Goal: Task Accomplishment & Management: Use online tool/utility

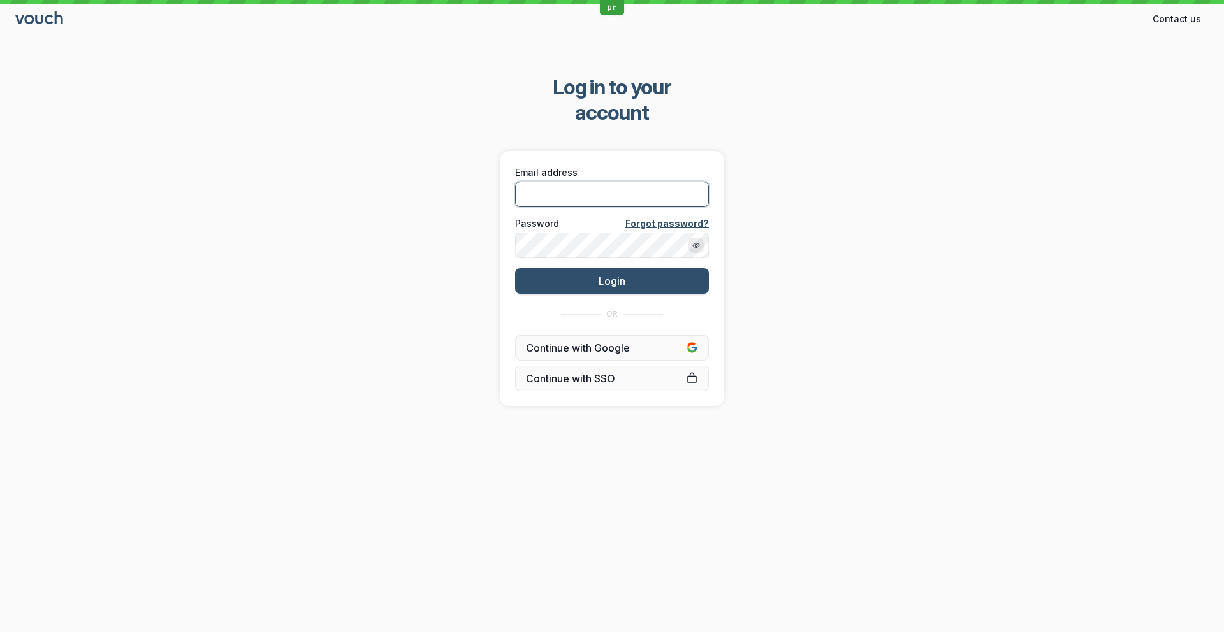
click at [537, 182] on input "Email address" at bounding box center [612, 194] width 194 height 25
click at [646, 182] on input "Email address" at bounding box center [612, 194] width 194 height 25
click at [588, 182] on input "Email address" at bounding box center [612, 194] width 194 height 25
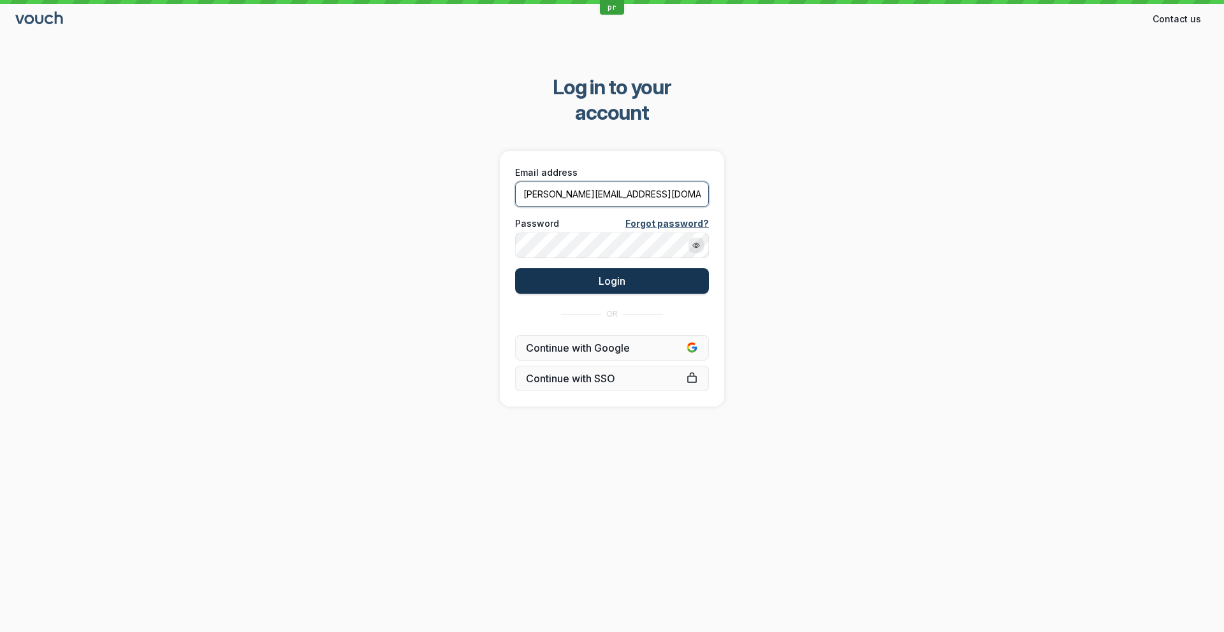
type input "[PERSON_NAME][EMAIL_ADDRESS][DOMAIN_NAME]"
drag, startPoint x: 586, startPoint y: 258, endPoint x: 788, endPoint y: 241, distance: 203.4
click at [585, 268] on button "Login" at bounding box center [612, 280] width 194 height 25
click at [593, 182] on input "Email address" at bounding box center [612, 194] width 194 height 25
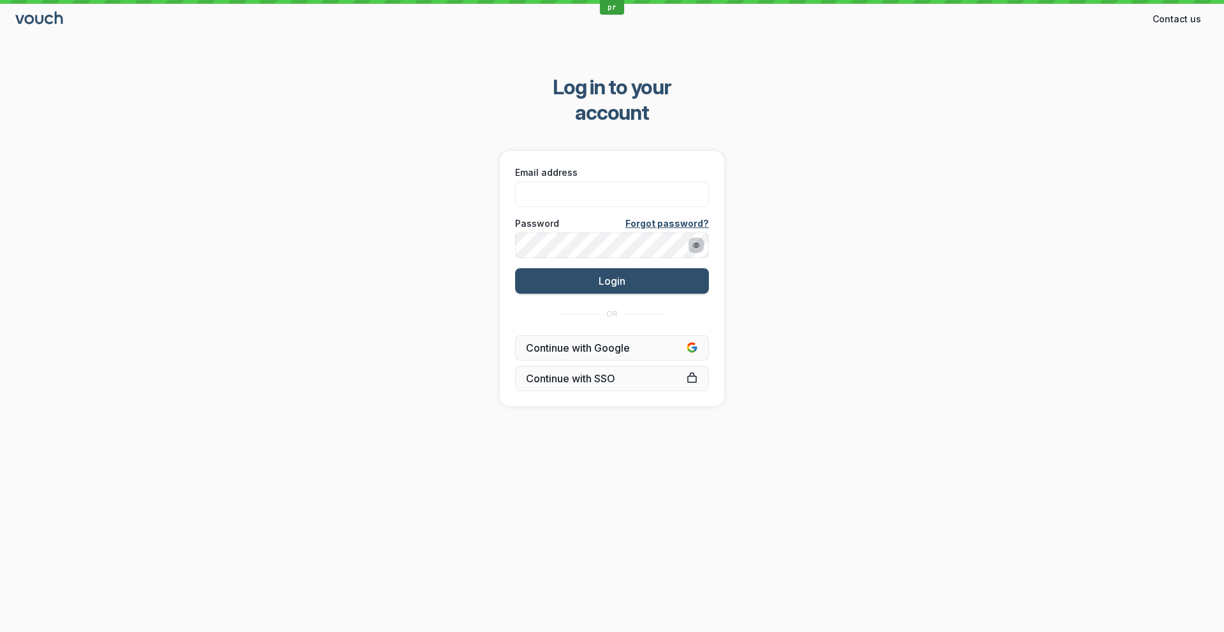
click at [693, 242] on icon "Show password" at bounding box center [696, 246] width 8 height 8
click at [550, 182] on input "Email address" at bounding box center [612, 194] width 194 height 25
type input "stev"
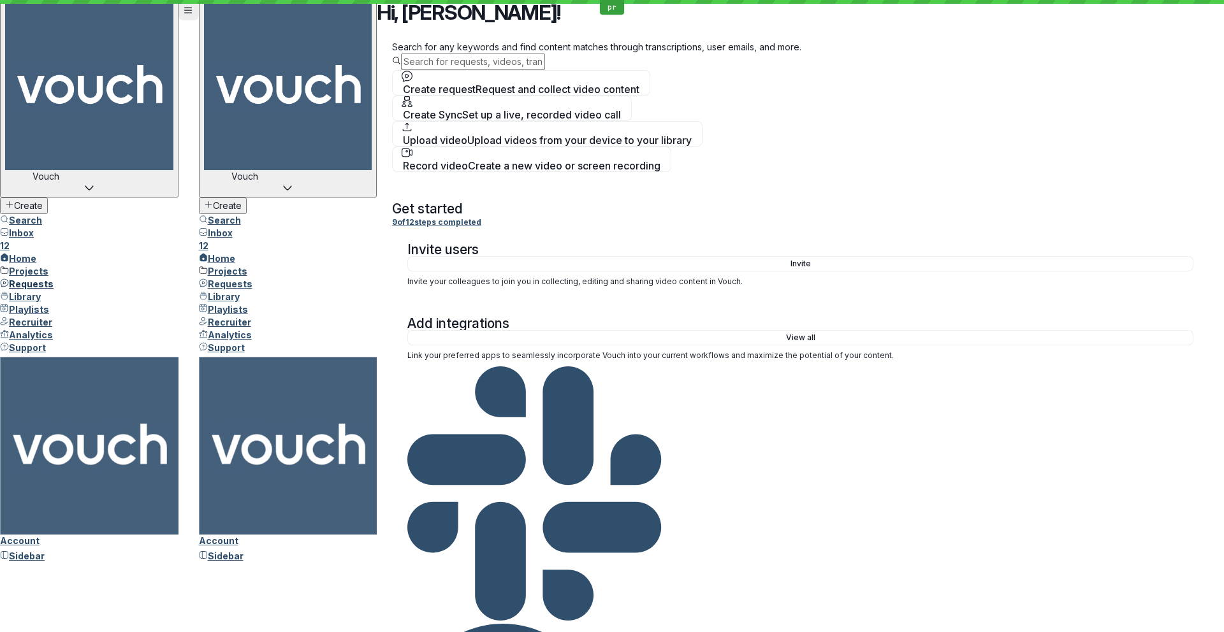
click at [51, 279] on span "Requests" at bounding box center [31, 284] width 45 height 11
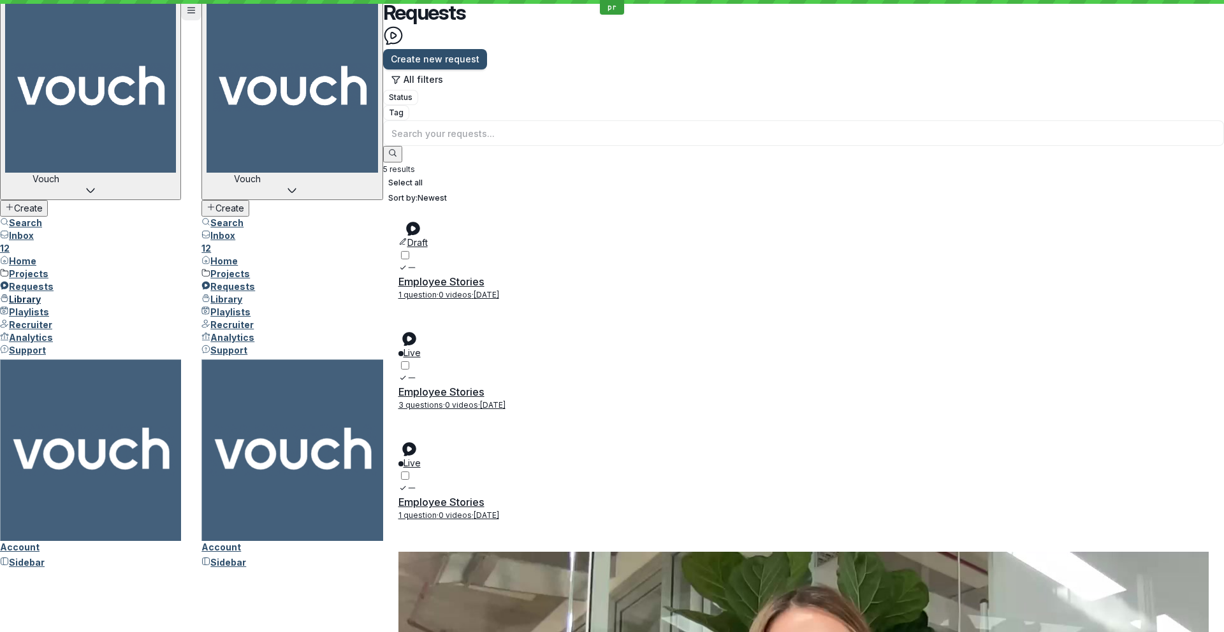
click at [41, 294] on link "Library" at bounding box center [20, 299] width 41 height 11
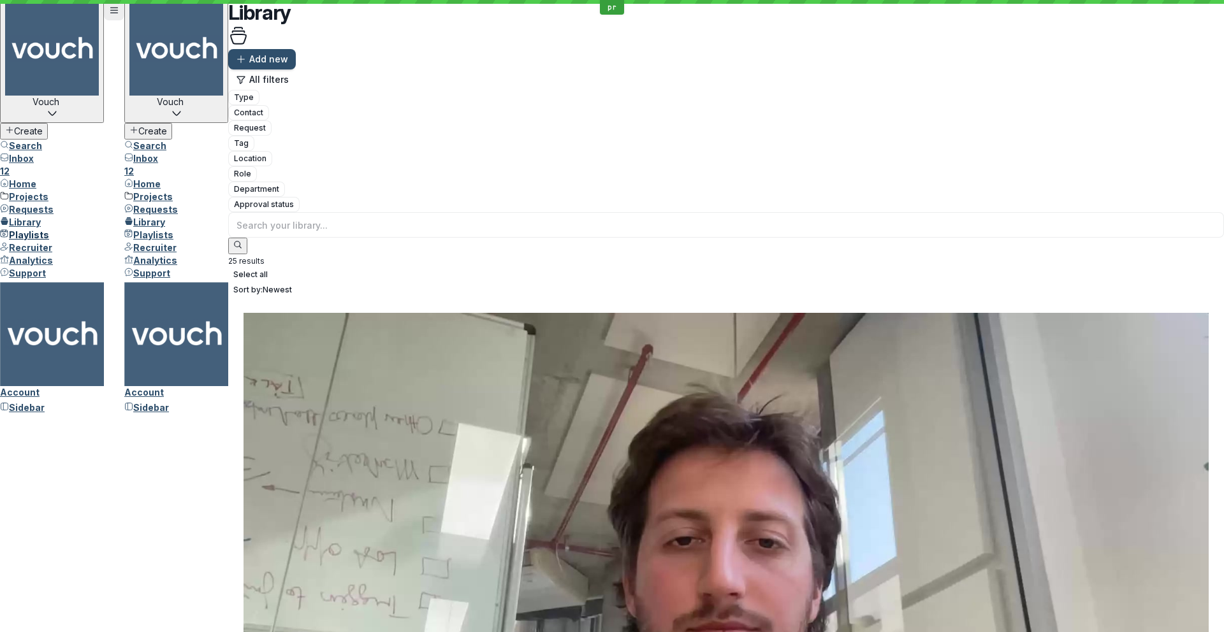
click at [49, 238] on span "Playlists" at bounding box center [29, 234] width 40 height 11
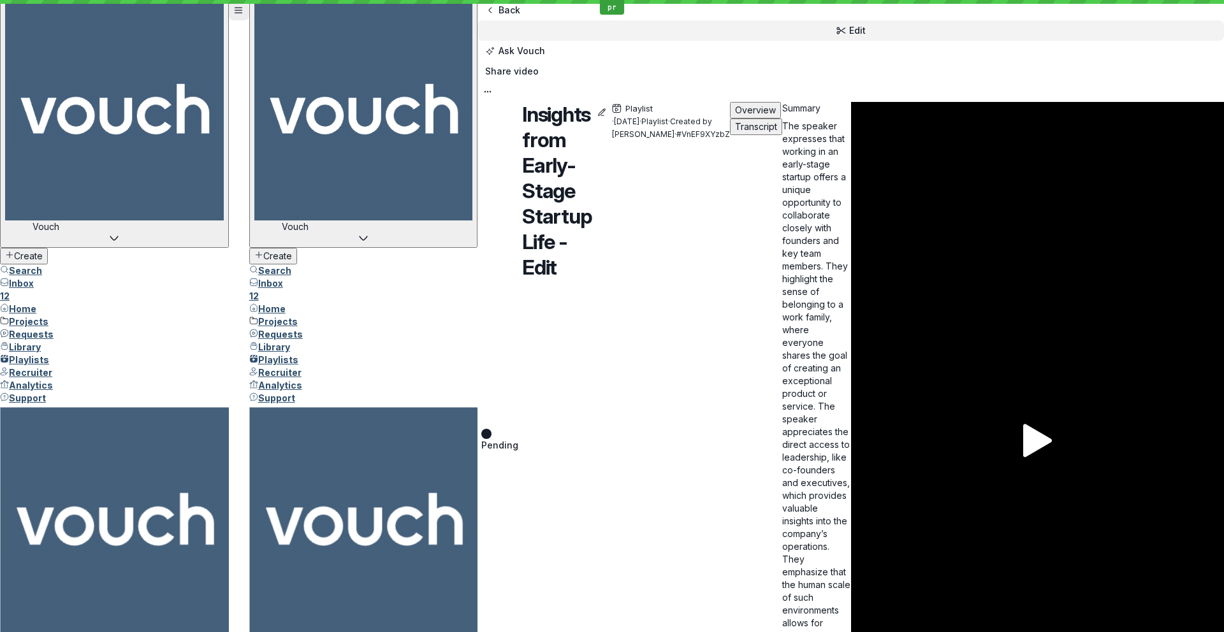
click at [866, 24] on span "Edit" at bounding box center [857, 30] width 17 height 13
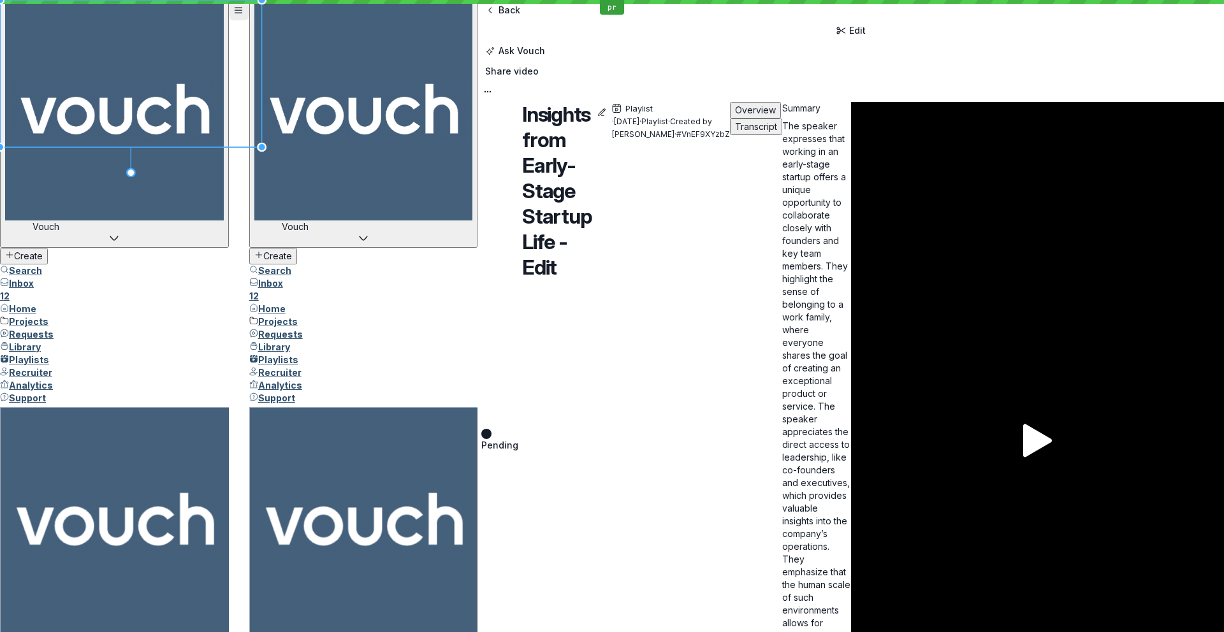
drag, startPoint x: 298, startPoint y: 475, endPoint x: 432, endPoint y: 473, distance: 133.9
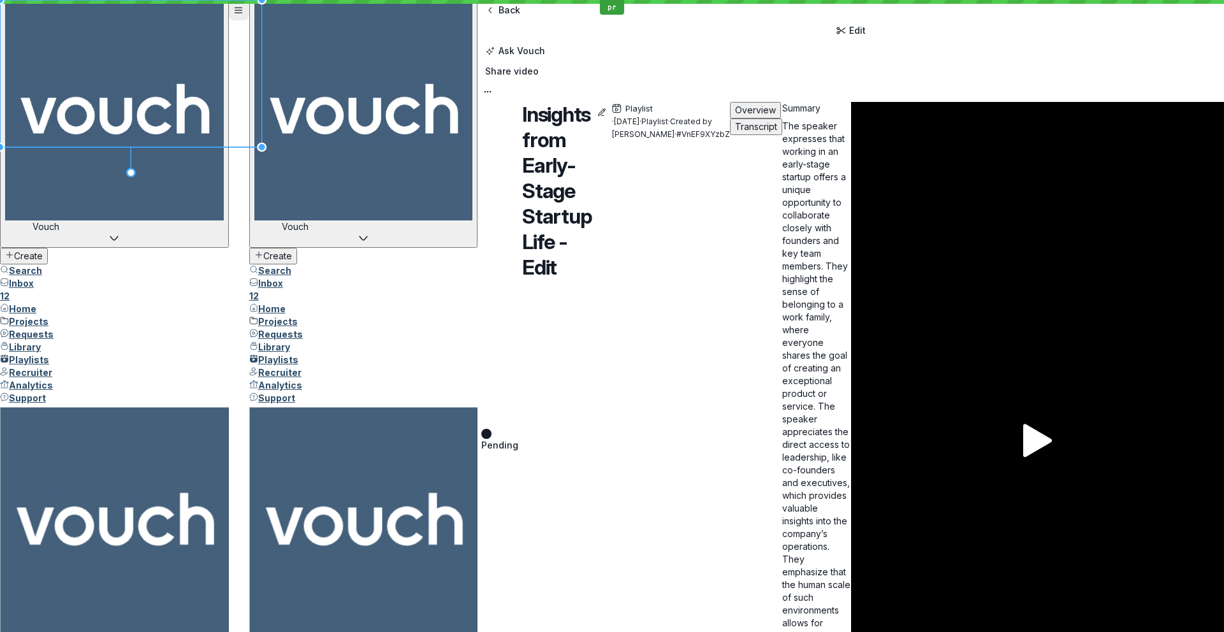
drag, startPoint x: 107, startPoint y: 155, endPoint x: 134, endPoint y: 175, distance: 33.7
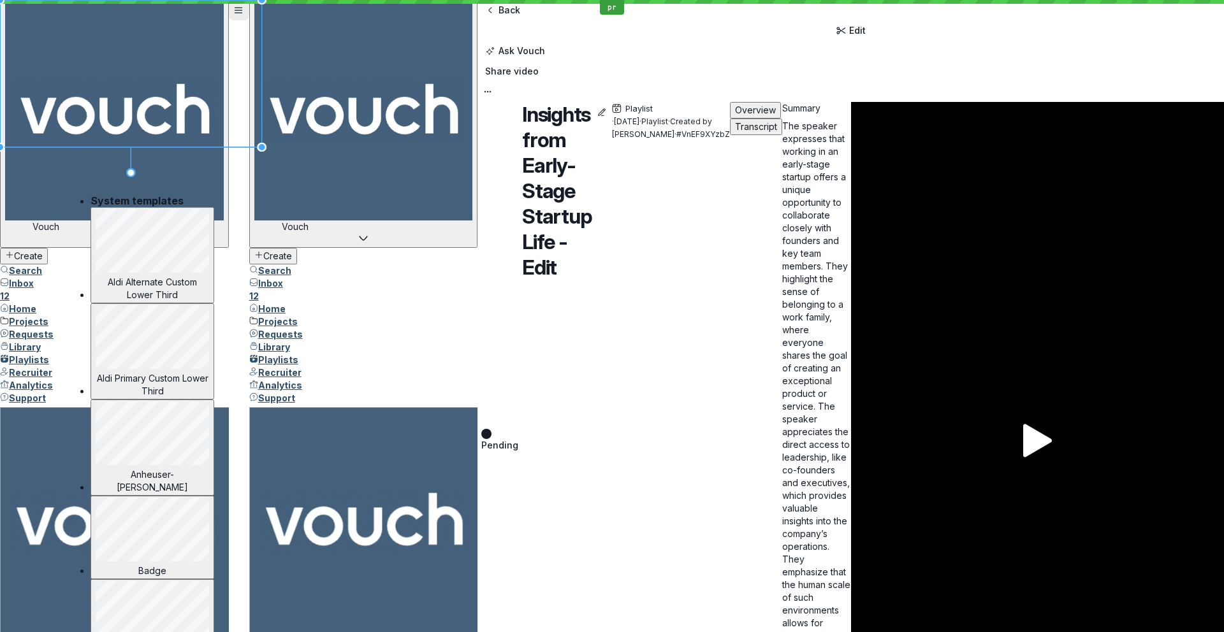
drag, startPoint x: 142, startPoint y: 178, endPoint x: 134, endPoint y: 201, distance: 24.0
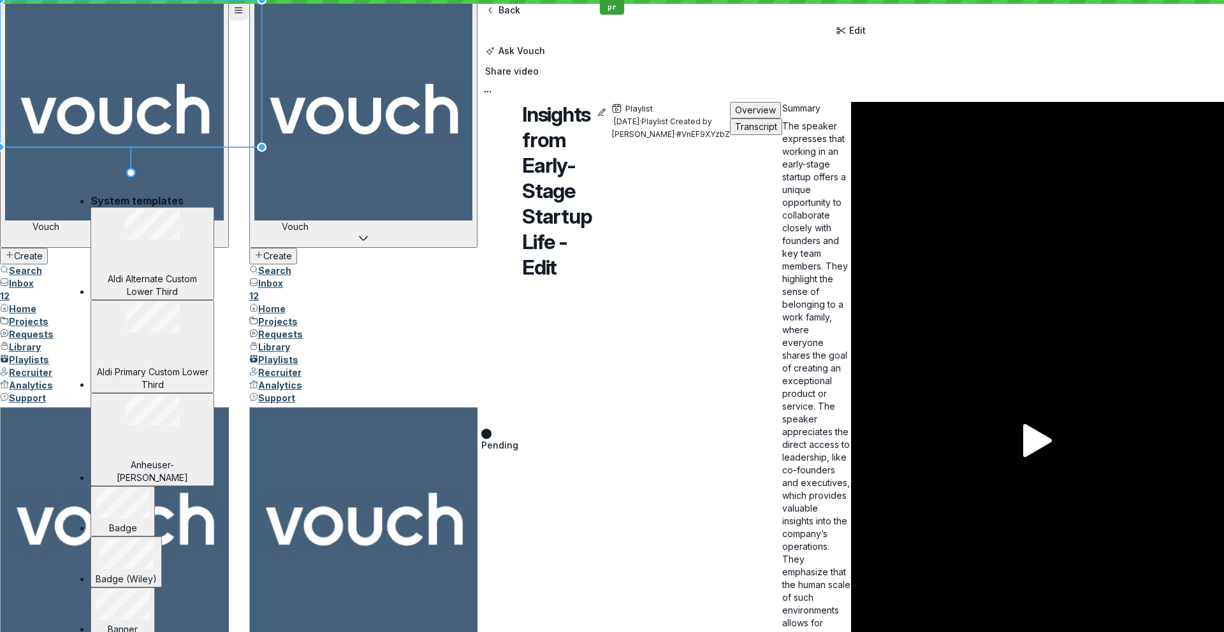
scroll to position [108, 0]
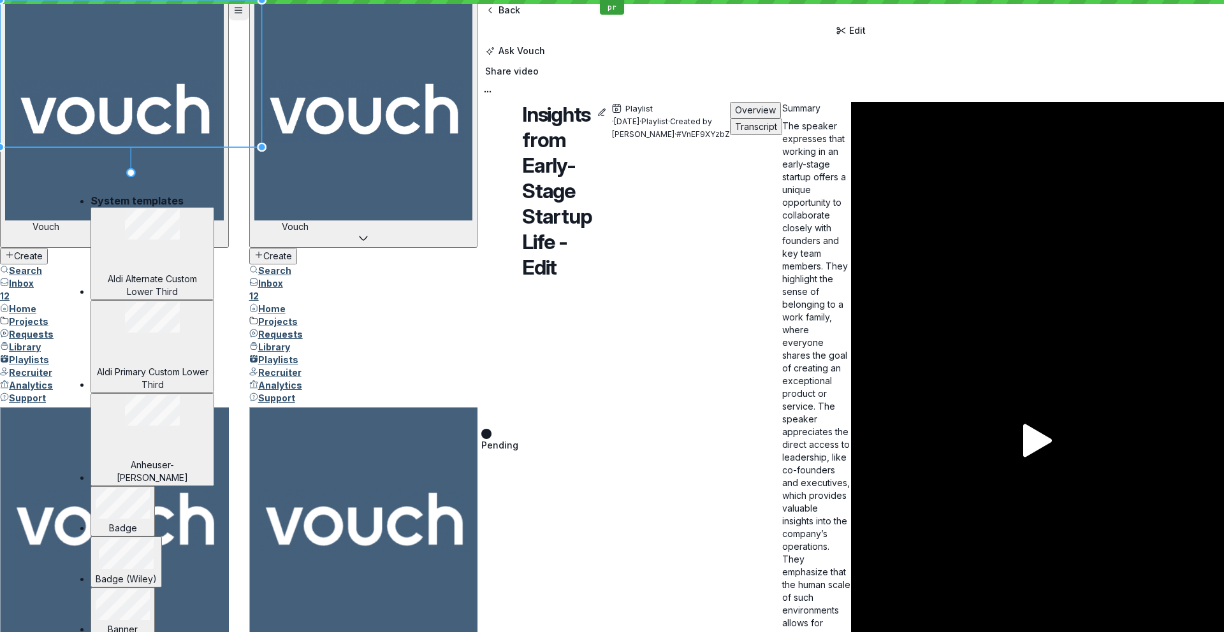
scroll to position [184, 0]
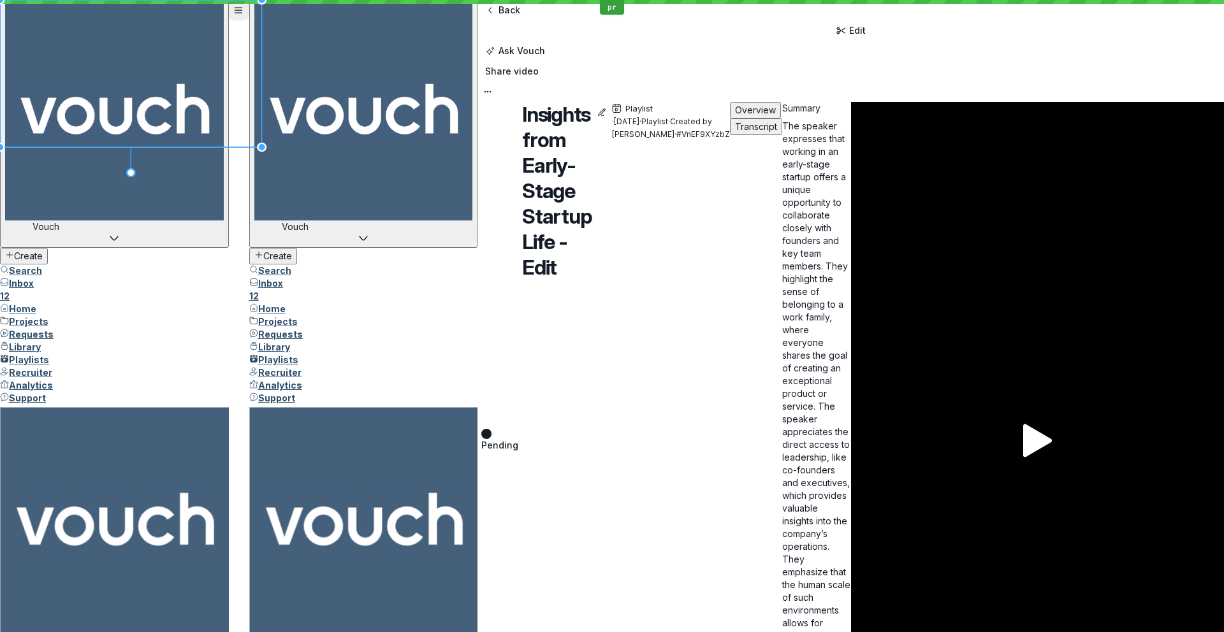
drag, startPoint x: 316, startPoint y: 439, endPoint x: 328, endPoint y: 439, distance: 12.7
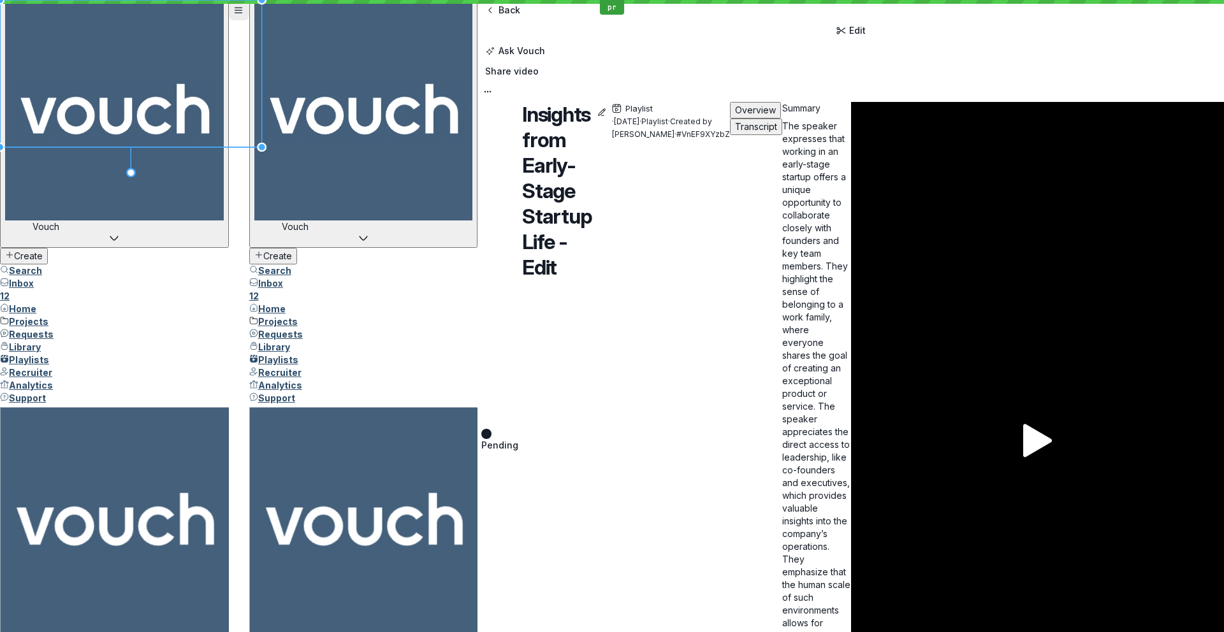
drag, startPoint x: 512, startPoint y: 430, endPoint x: 525, endPoint y: 430, distance: 13.4
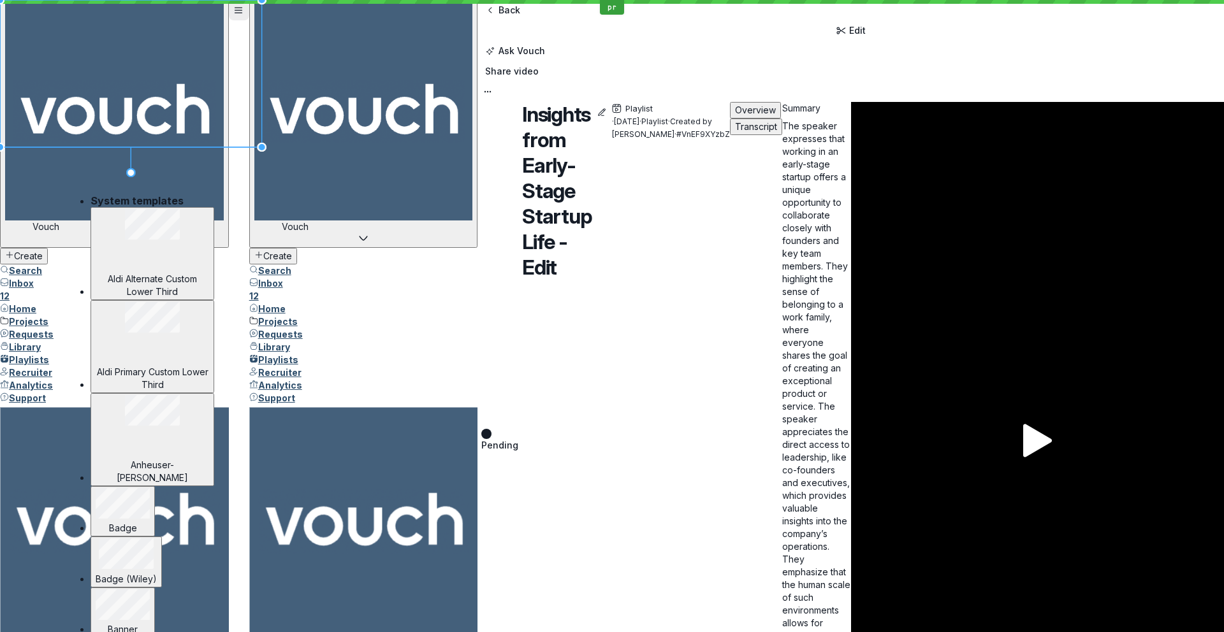
scroll to position [1356, 0]
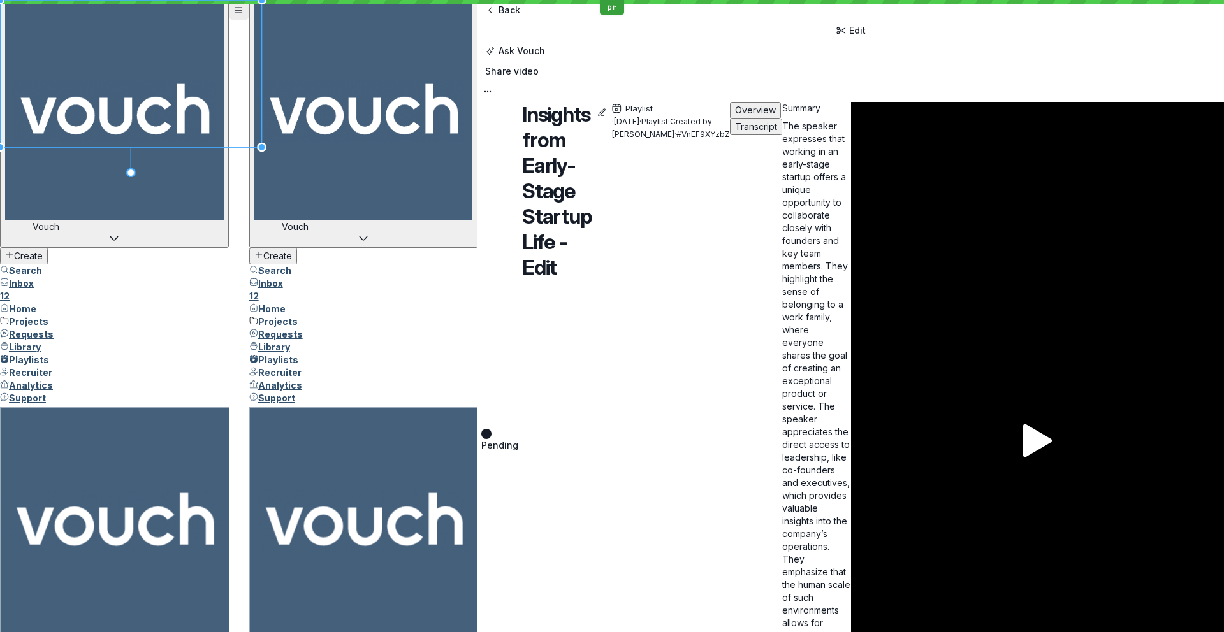
drag, startPoint x: 595, startPoint y: 434, endPoint x: 611, endPoint y: 435, distance: 16.0
drag, startPoint x: 753, startPoint y: 424, endPoint x: 737, endPoint y: 423, distance: 15.4
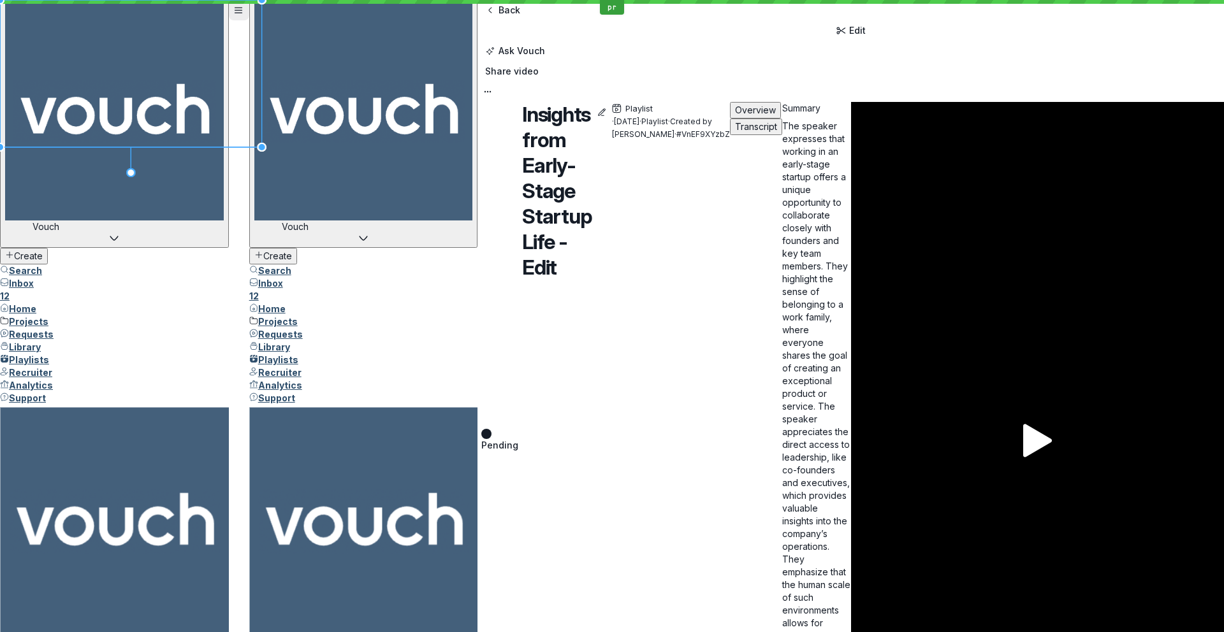
drag, startPoint x: 544, startPoint y: 414, endPoint x: 514, endPoint y: 409, distance: 30.4
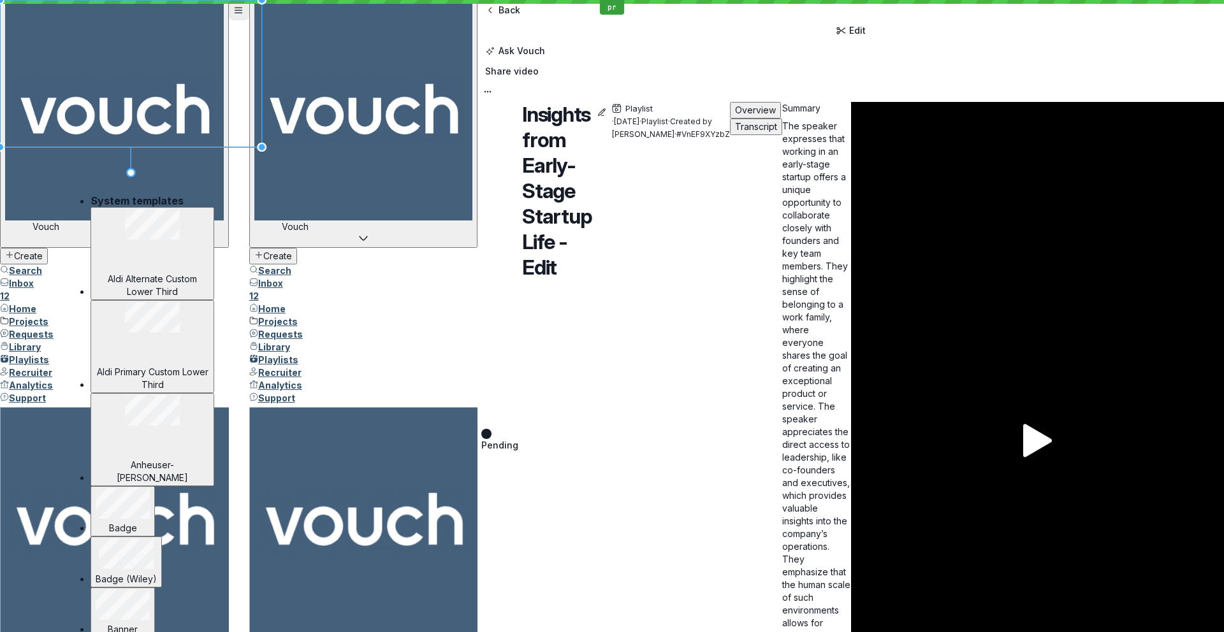
scroll to position [4, 0]
type input "Badge (Wiley)"
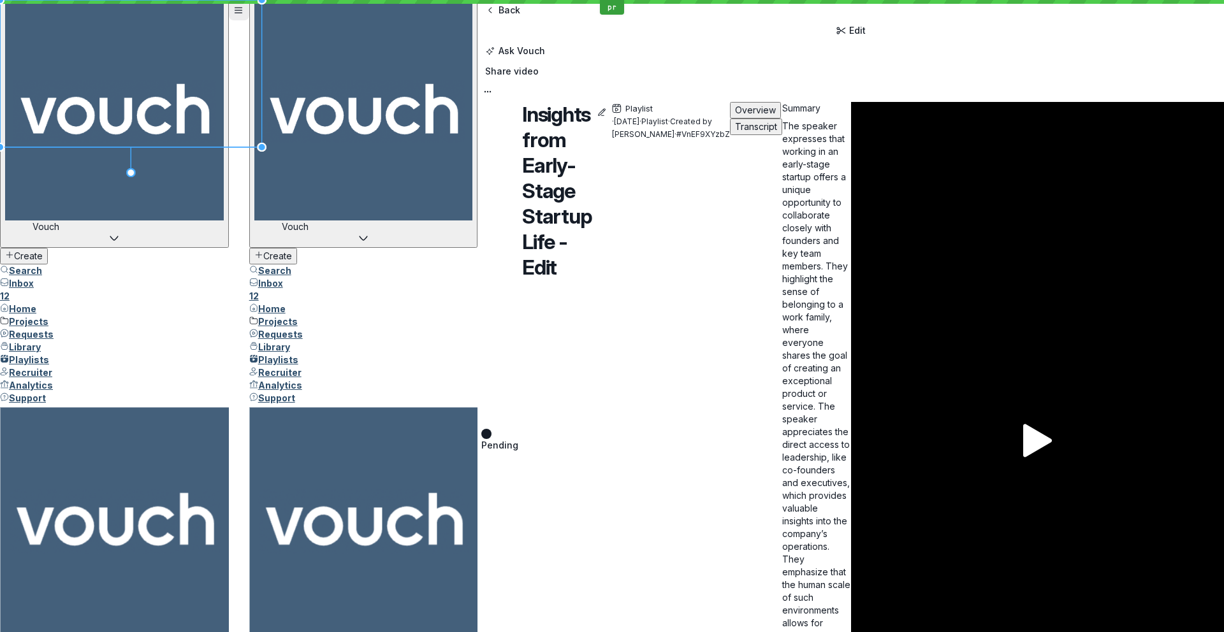
drag, startPoint x: 594, startPoint y: 295, endPoint x: 729, endPoint y: 1, distance: 323.7
